Goal: Communication & Community: Connect with others

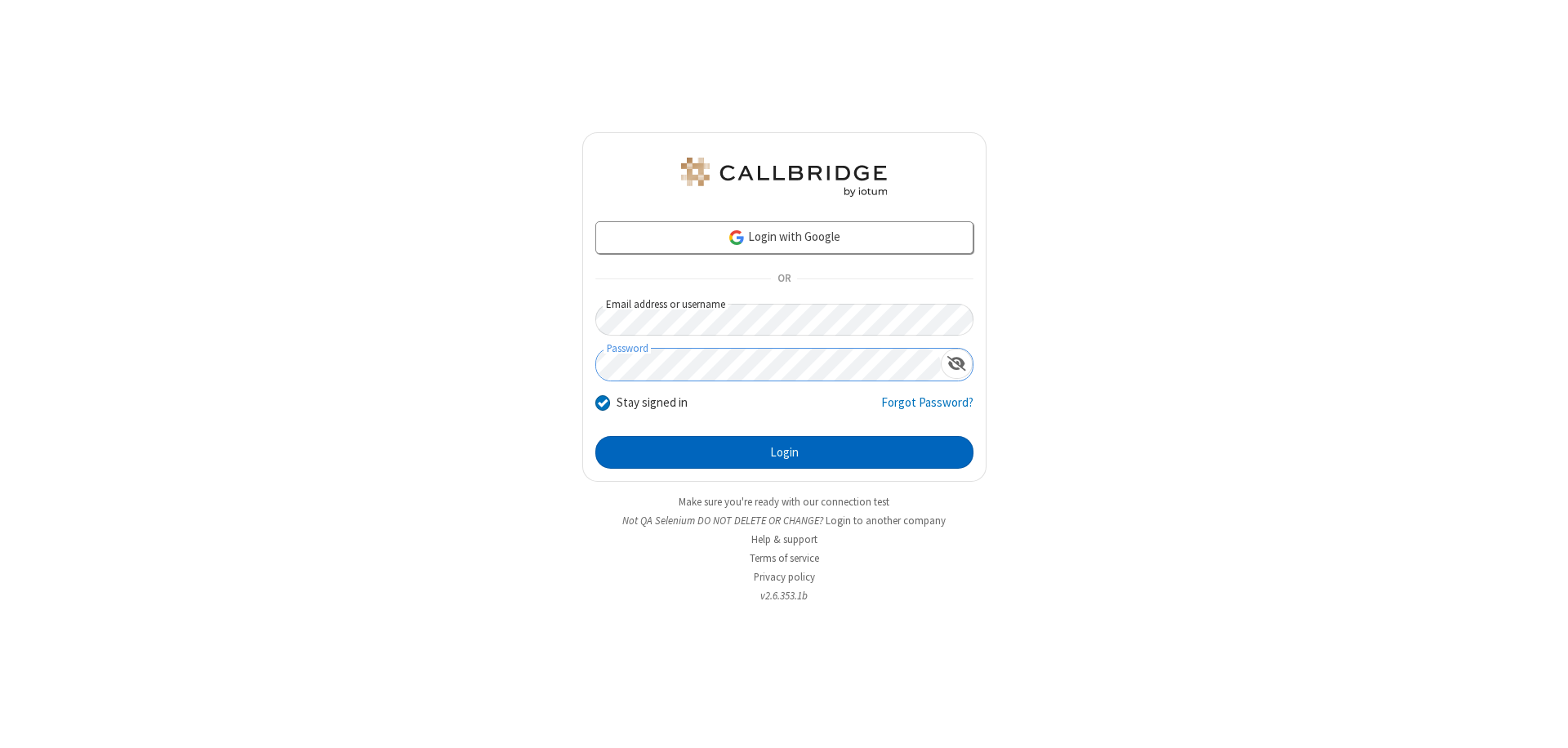
click at [784, 453] on button "Login" at bounding box center [784, 452] width 378 height 32
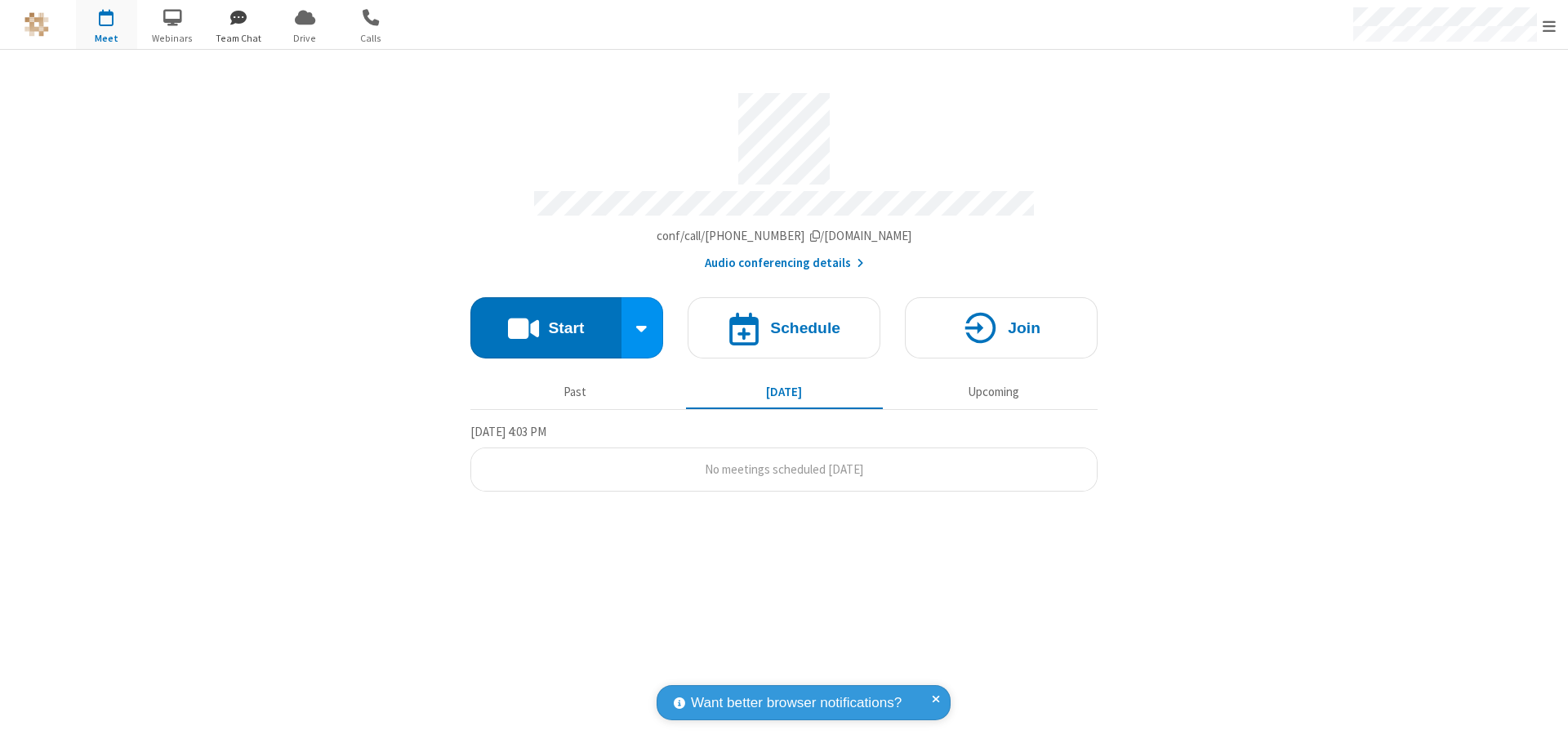
click at [239, 17] on span "button" at bounding box center [239, 17] width 61 height 28
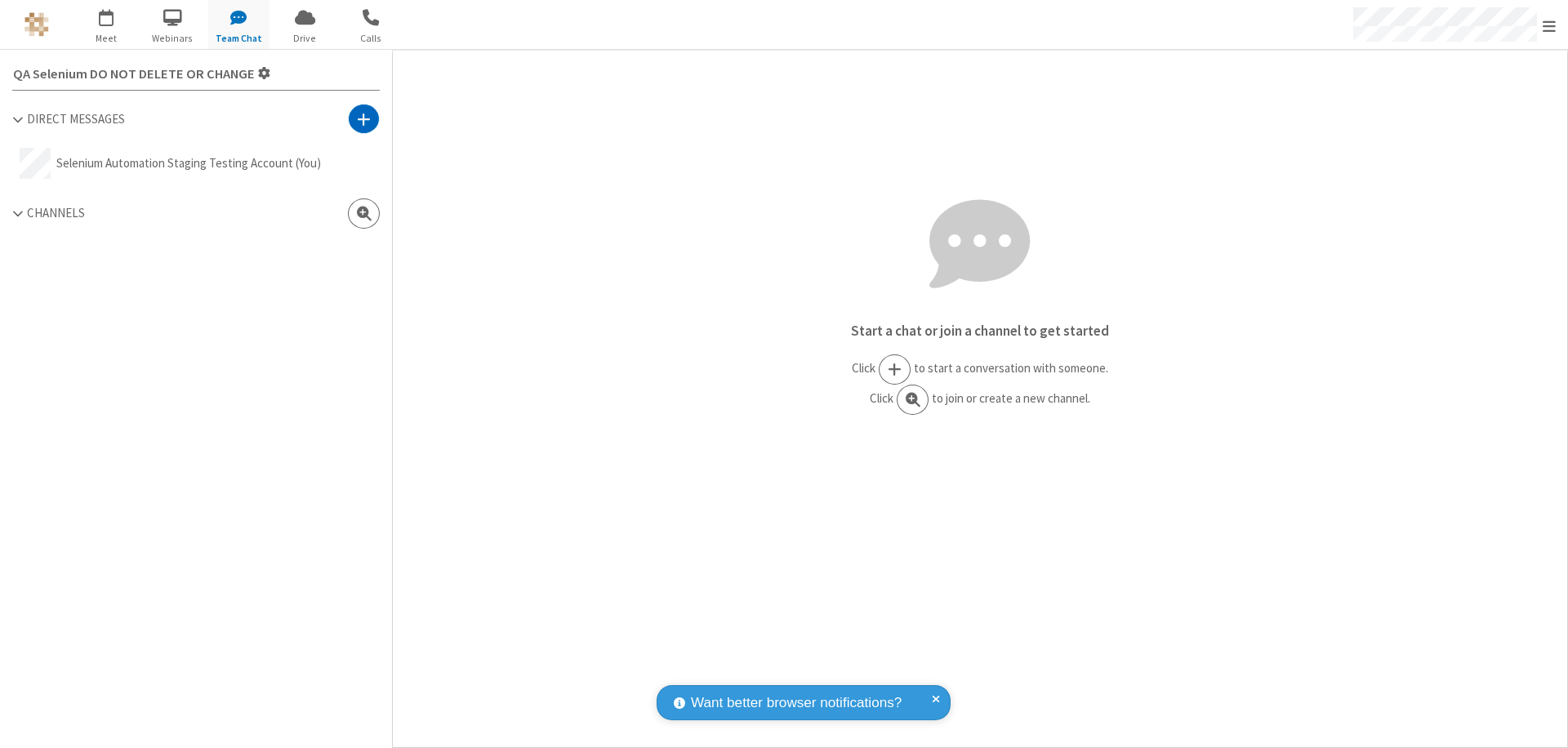
click at [364, 119] on span at bounding box center [364, 119] width 14 height 17
